Goal: Transaction & Acquisition: Subscribe to service/newsletter

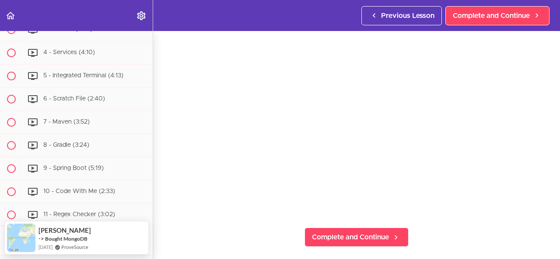
scroll to position [1239, 0]
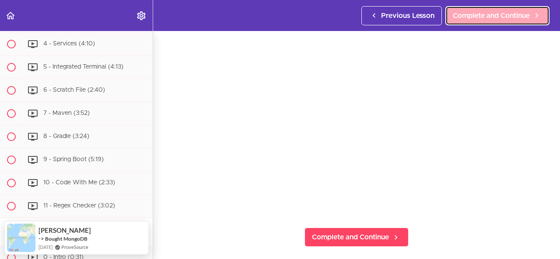
click at [506, 21] on link "Complete and Continue" at bounding box center [497, 15] width 104 height 19
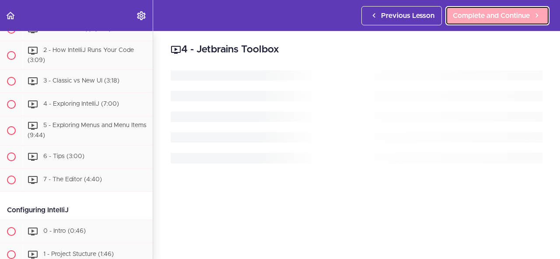
click at [506, 21] on link "Complete and Continue" at bounding box center [497, 15] width 104 height 19
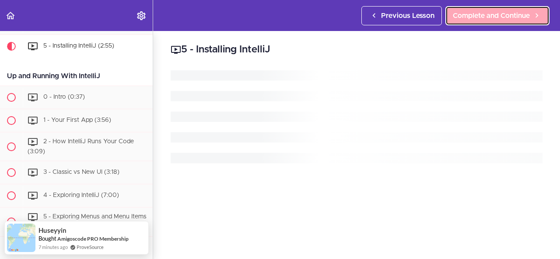
scroll to position [265, 0]
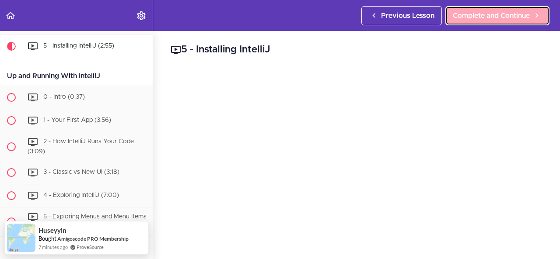
click at [506, 21] on link "Complete and Continue" at bounding box center [497, 15] width 104 height 19
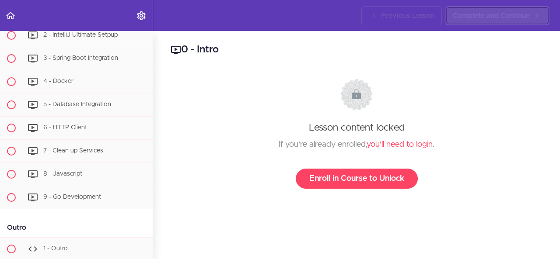
scroll to position [4543, 0]
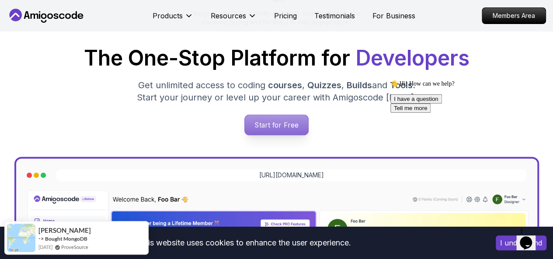
click at [288, 126] on p "Start for Free" at bounding box center [276, 125] width 63 height 20
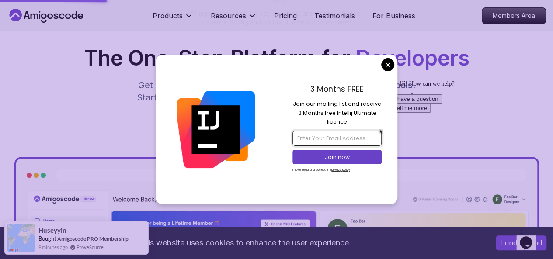
click at [328, 141] on input "email" at bounding box center [337, 138] width 89 height 15
type input "da"
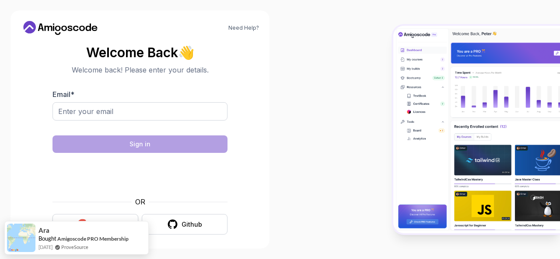
click at [122, 225] on div "Ara" at bounding box center [83, 229] width 90 height 9
click at [95, 112] on input "Email *" at bounding box center [139, 111] width 175 height 18
type input "daudchipanda2003@gmail.com"
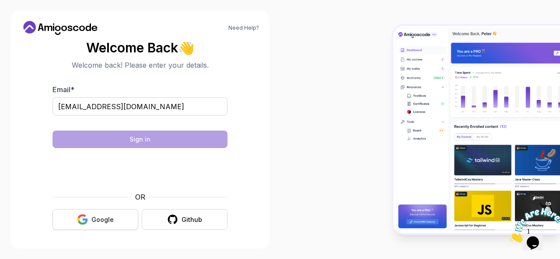
click at [108, 216] on div "Google" at bounding box center [102, 220] width 22 height 9
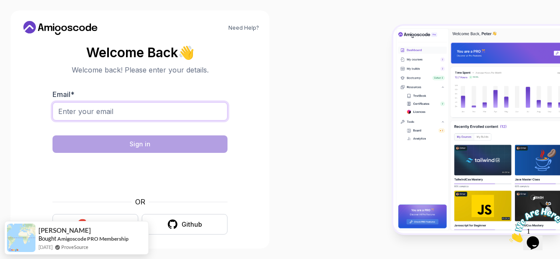
click at [80, 111] on input "Email *" at bounding box center [139, 111] width 175 height 18
type input "[EMAIL_ADDRESS][DOMAIN_NAME]"
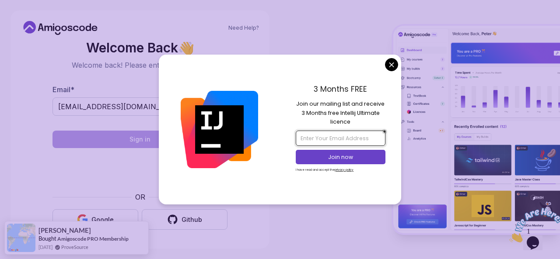
click at [340, 138] on input "email" at bounding box center [340, 138] width 89 height 15
type input "[EMAIL_ADDRESS][DOMAIN_NAME]"
click at [332, 160] on p "Join now" at bounding box center [340, 158] width 73 height 8
